Goal: Transaction & Acquisition: Purchase product/service

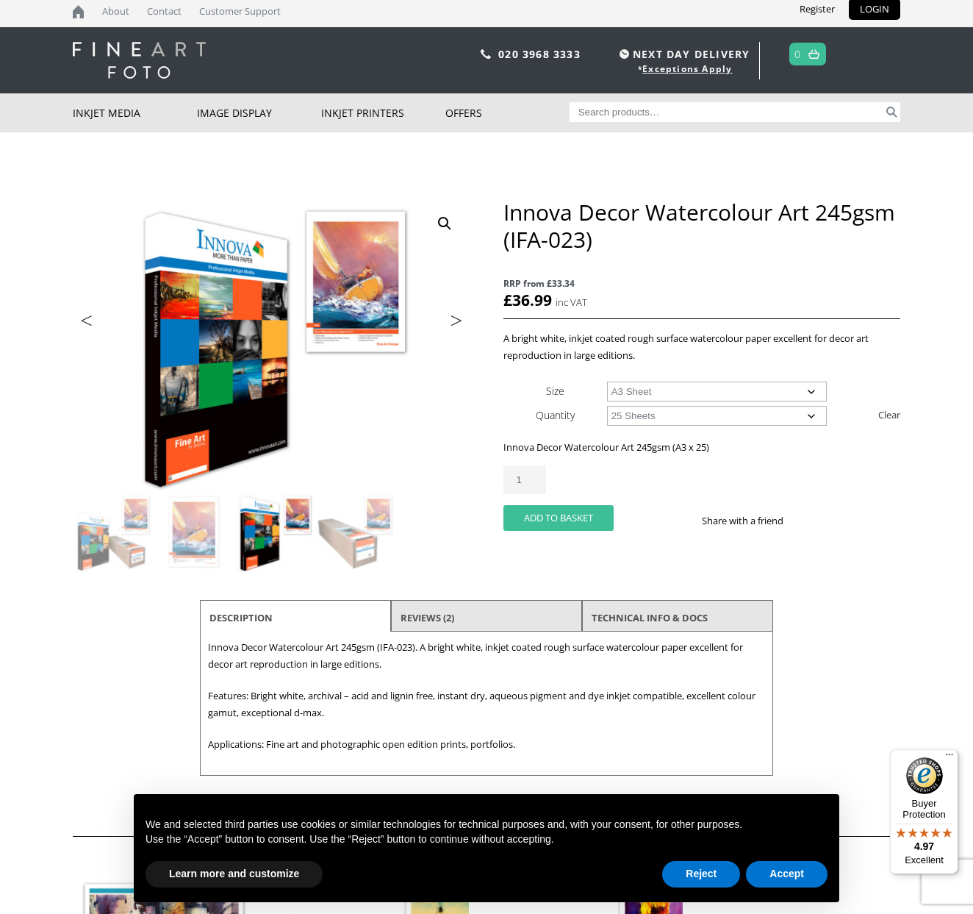
click at [550, 515] on button "Add to basket" at bounding box center [559, 518] width 110 height 26
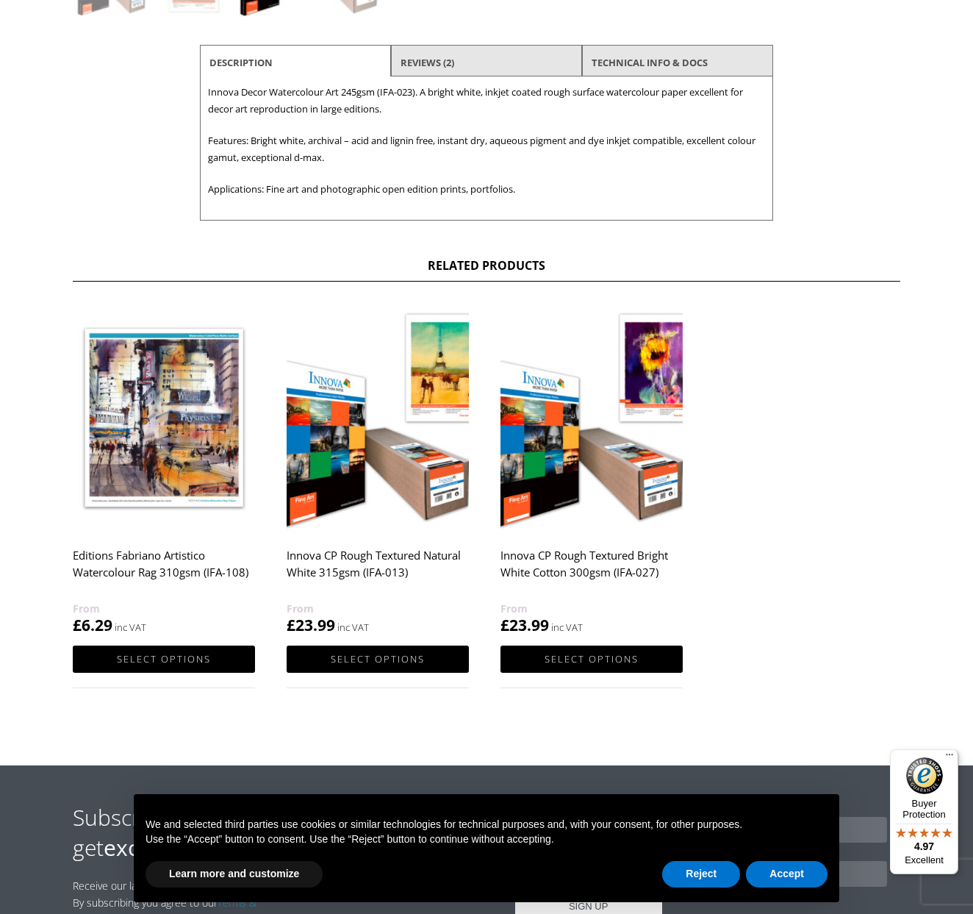
scroll to position [629, 1]
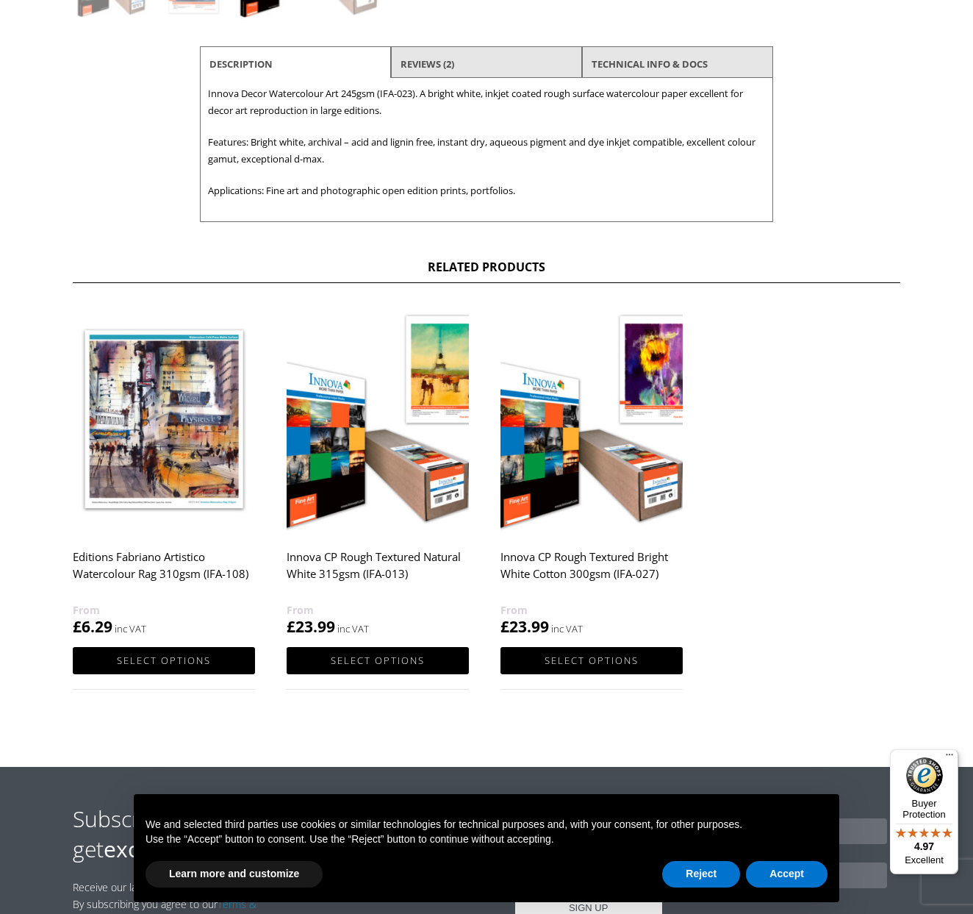
click at [346, 556] on h2 "Innova CP Rough Textured Natural White 315gsm (IFA-013)" at bounding box center [378, 572] width 182 height 59
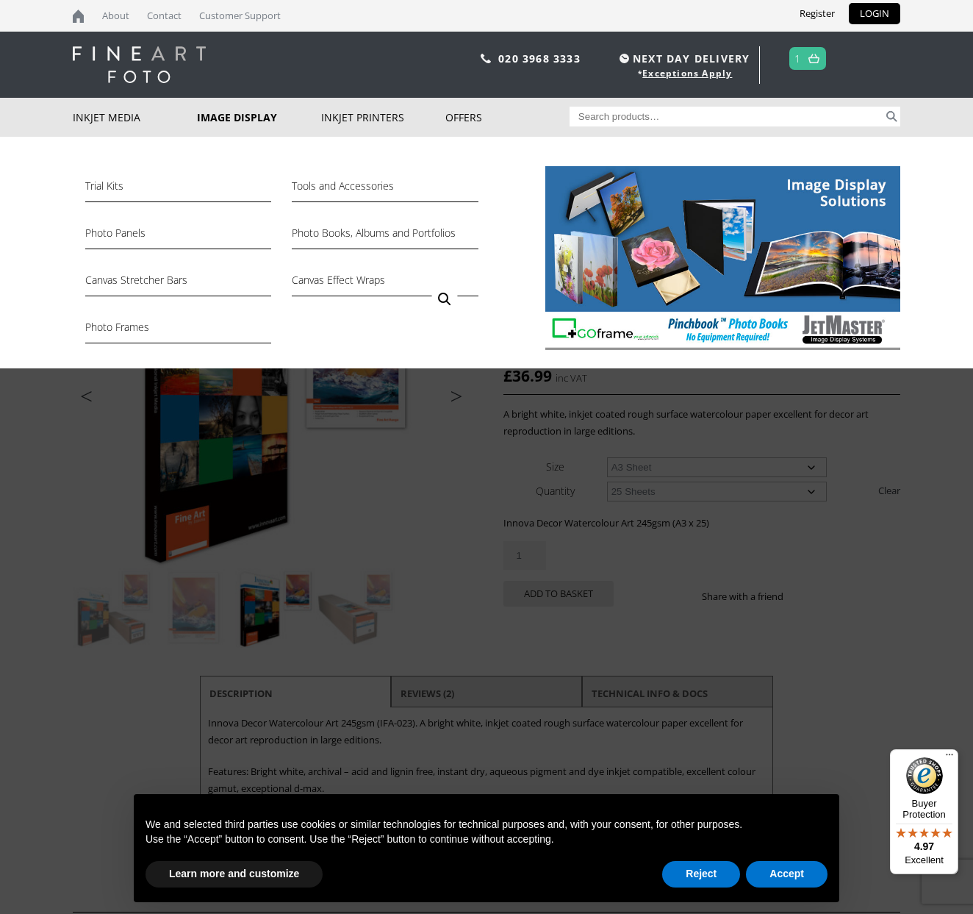
scroll to position [0, 0]
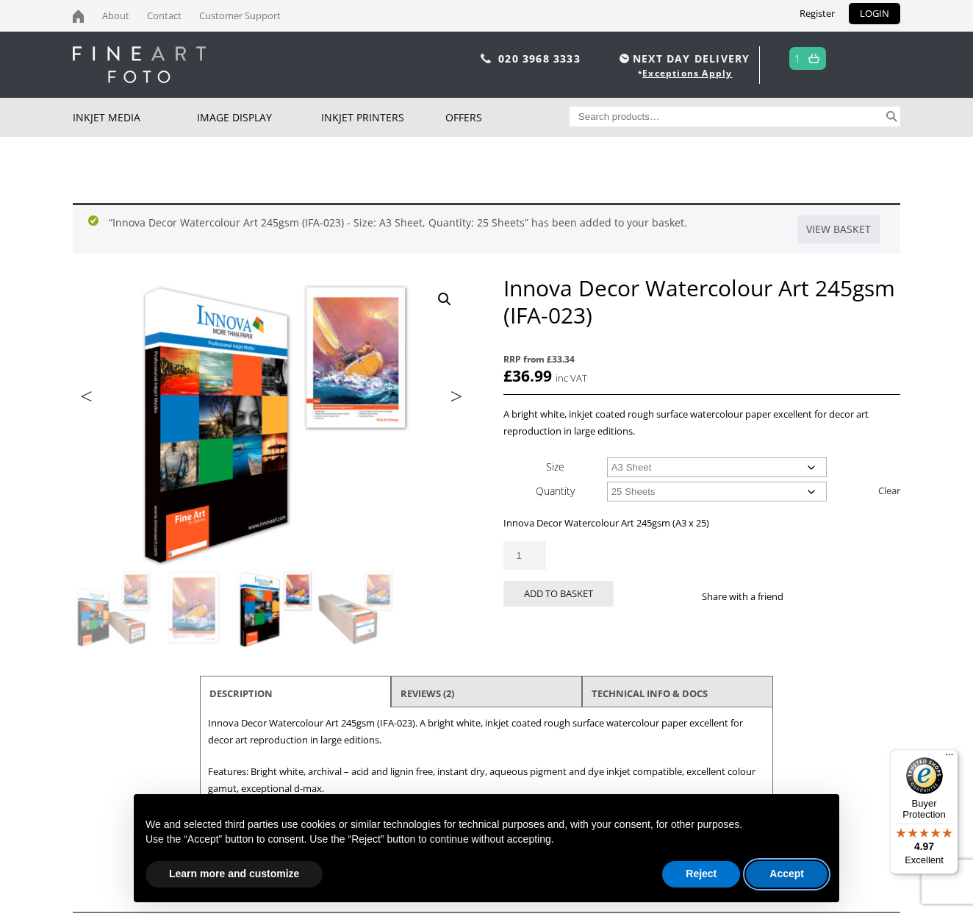
click at [796, 877] on button "Accept" at bounding box center [787, 874] width 82 height 26
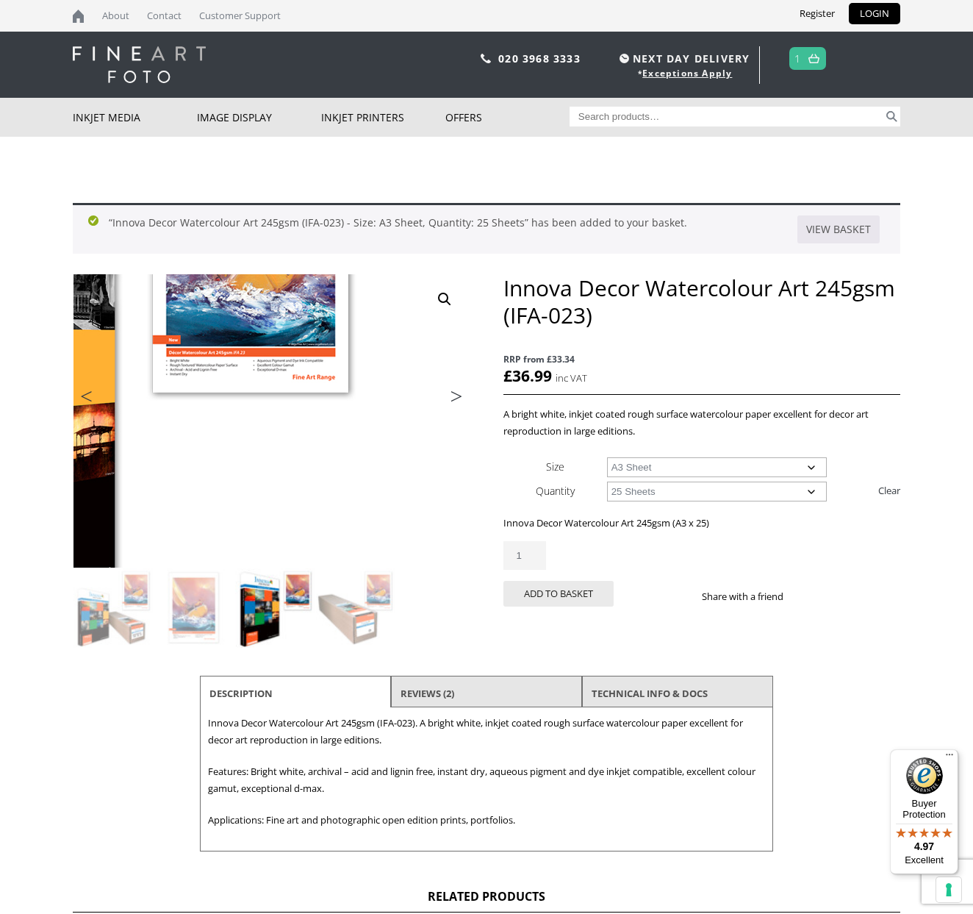
scroll to position [1, 0]
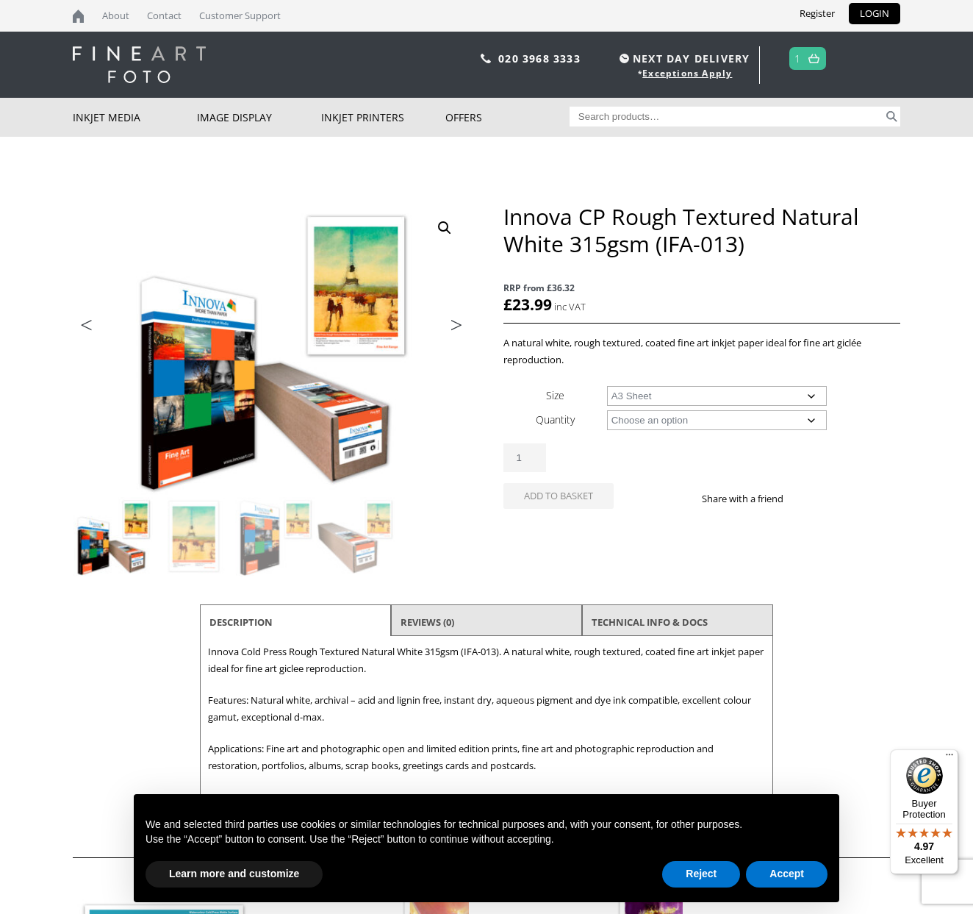
select select "a3-sheet"
select select "25-sheets"
select select "a3-sheet"
